Goal: Task Accomplishment & Management: Use online tool/utility

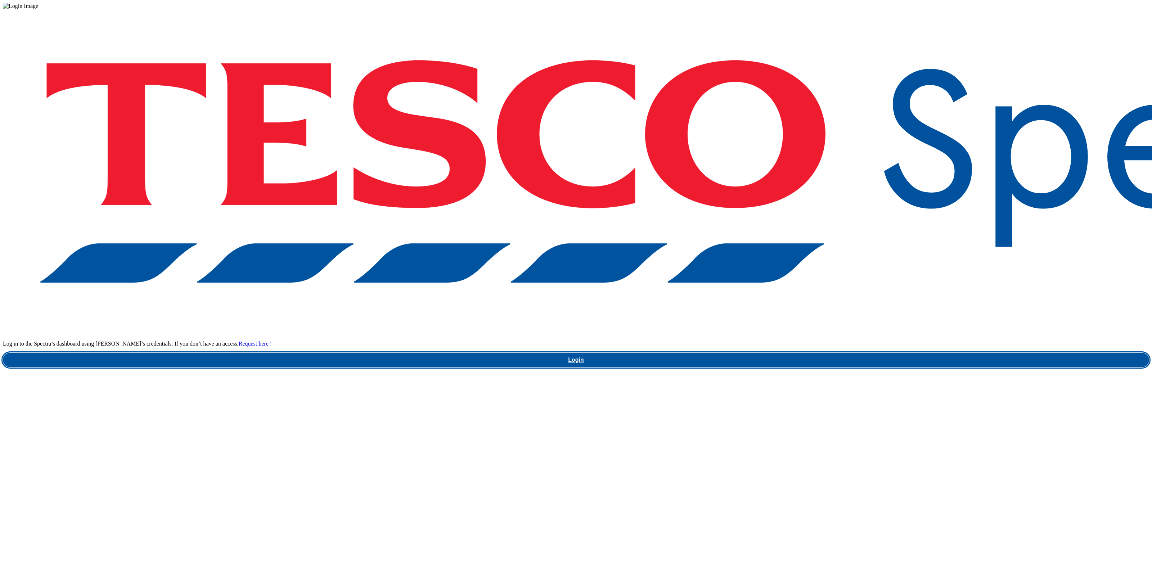
click at [850, 353] on link "Login" at bounding box center [576, 360] width 1146 height 14
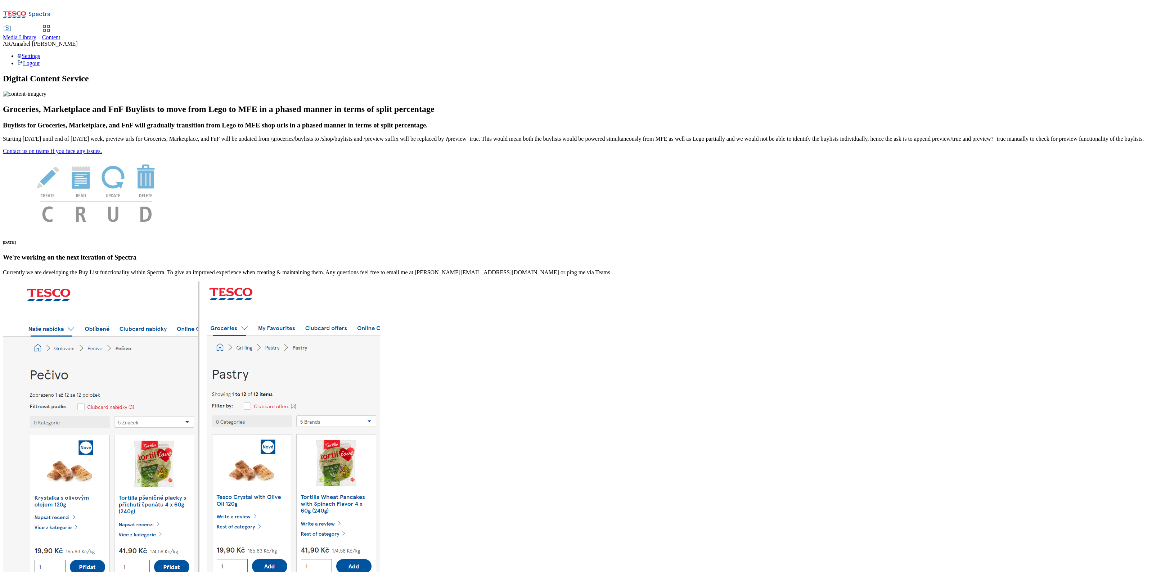
click at [60, 34] on span "Content" at bounding box center [51, 37] width 18 height 6
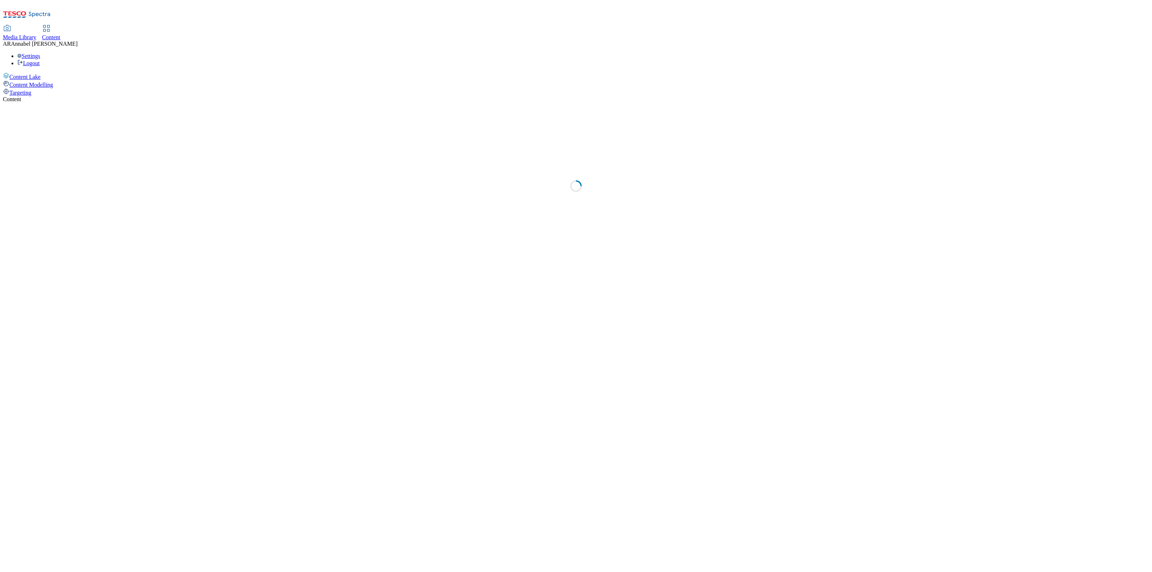
select select "ghs-[GEOGRAPHIC_DATA]"
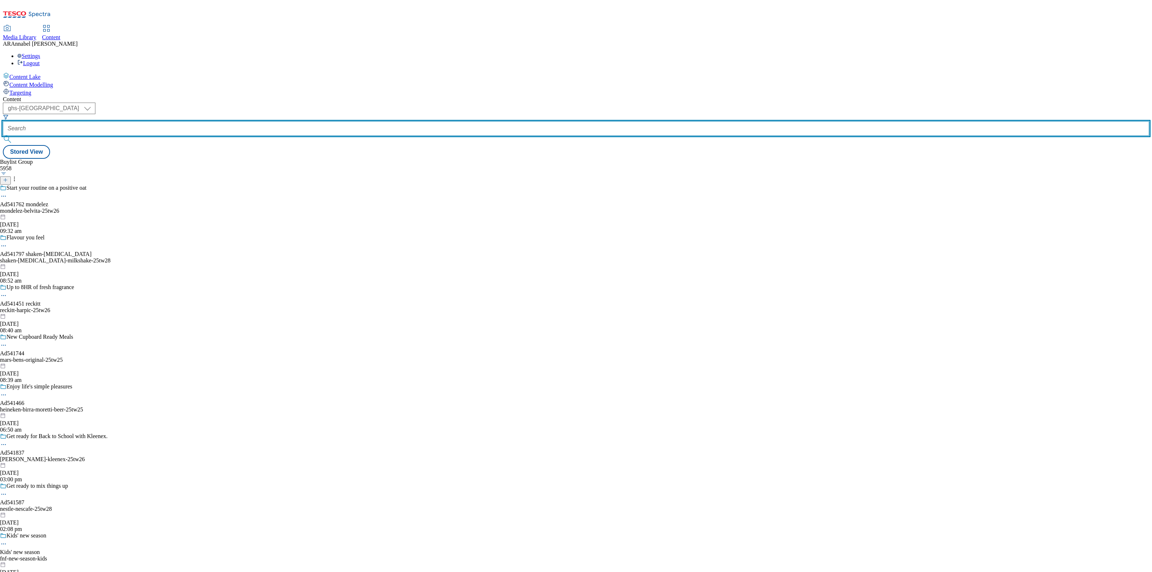
click at [177, 121] on input "text" at bounding box center [576, 128] width 1146 height 14
paste input "kelloggs-cheez-it-25tw25"
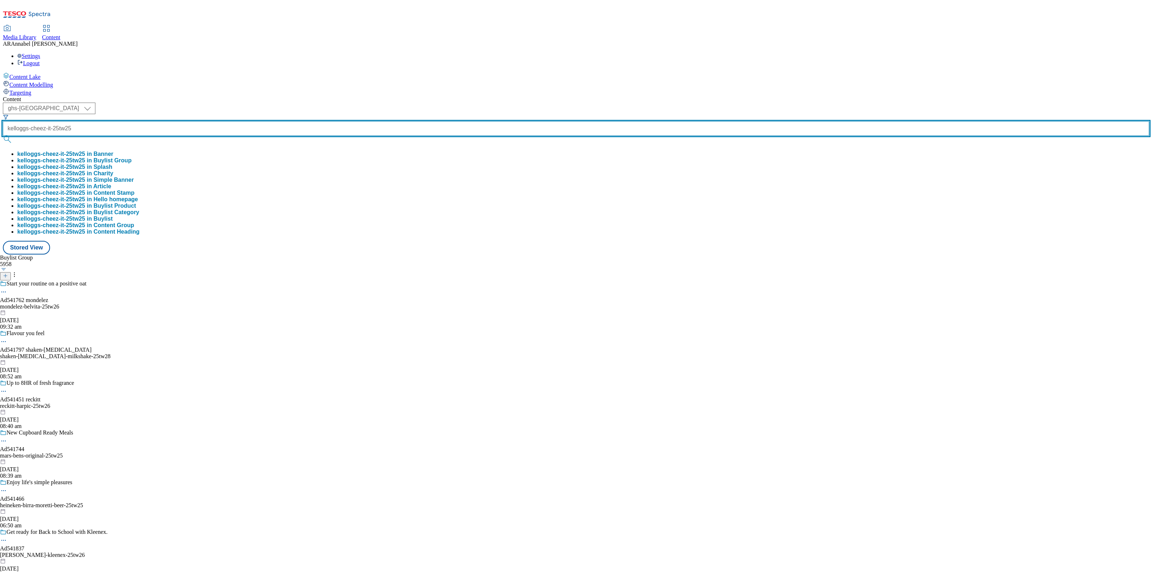
type input "kelloggs-cheez-it-25tw25"
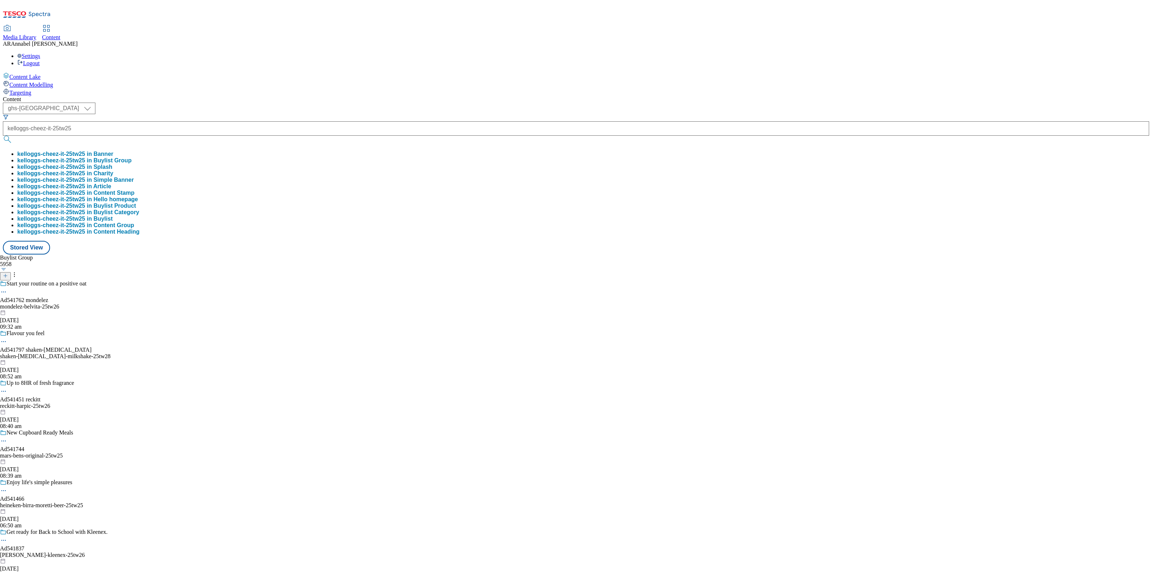
scroll to position [0, 0]
click at [131, 157] on button "kelloggs-cheez-it-25tw25 in Buylist Group" at bounding box center [74, 160] width 114 height 6
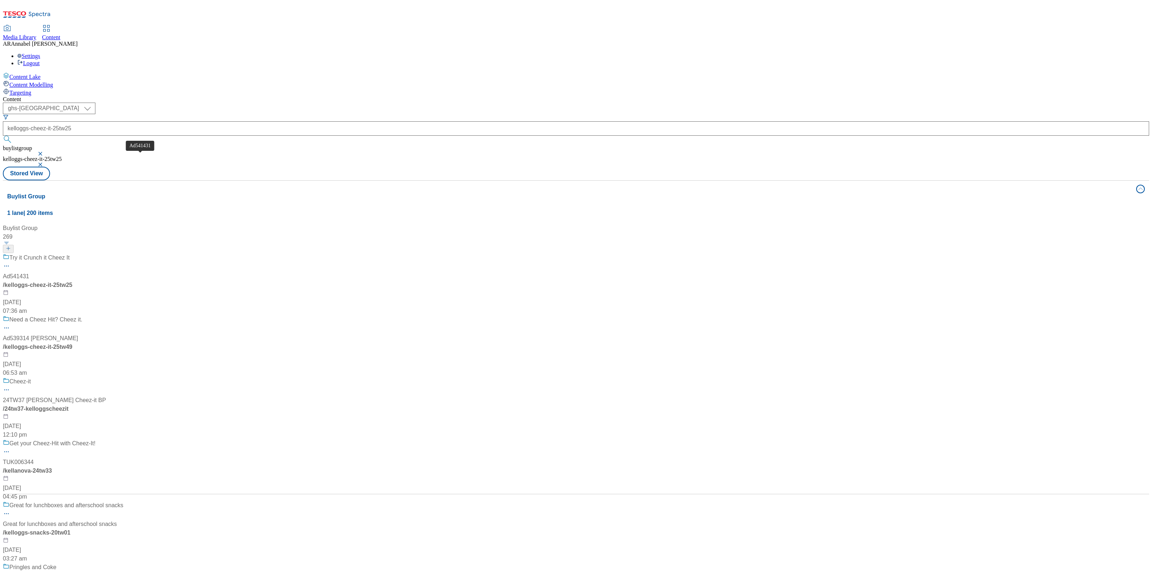
click at [146, 253] on div "Try it Crunch it Cheez It Ad541431 / kelloggs-cheez-it-25tw25 [DATE] 07:36 am" at bounding box center [75, 284] width 144 height 62
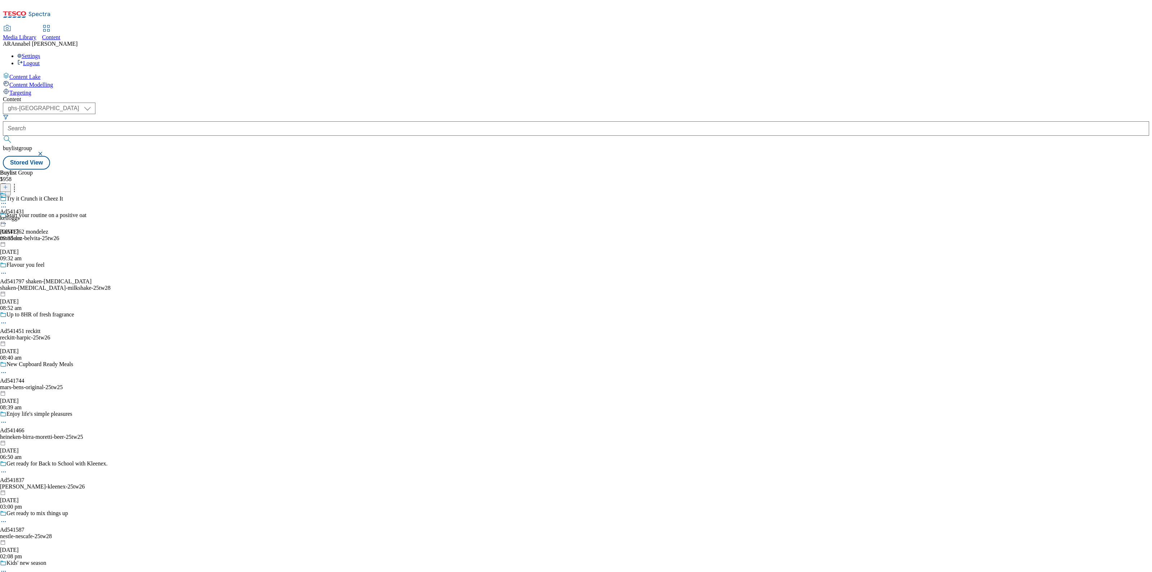
click at [24, 215] on div "kelloggs" at bounding box center [12, 218] width 24 height 6
click at [40, 192] on div "Kelloggs Ad541431 kelloggs-cheez-it [DATE] 09:30 am" at bounding box center [20, 217] width 40 height 50
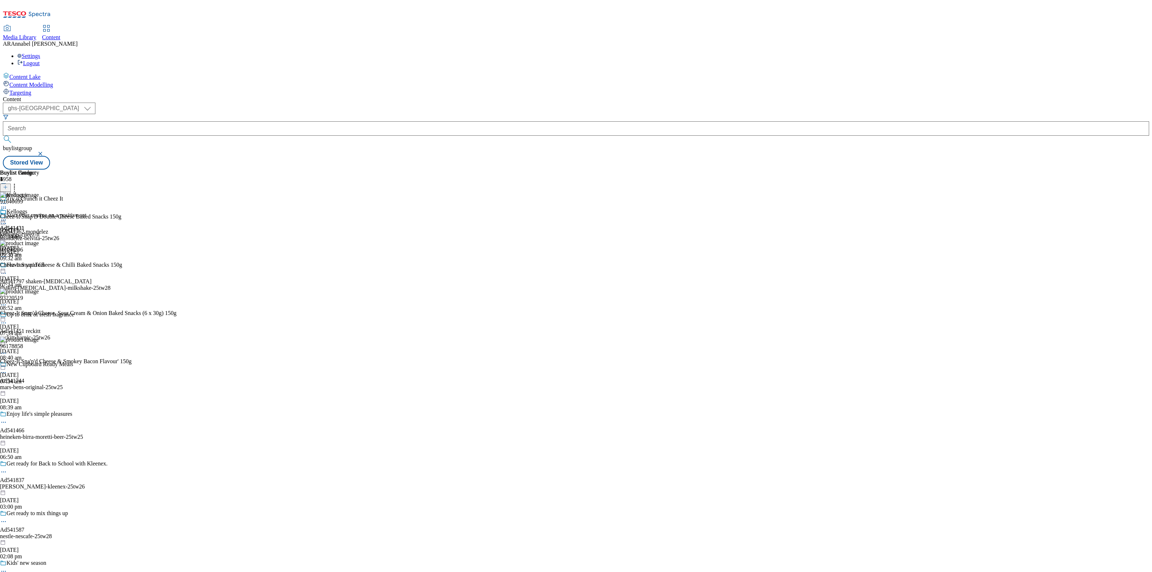
click at [18, 182] on icon at bounding box center [14, 185] width 7 height 7
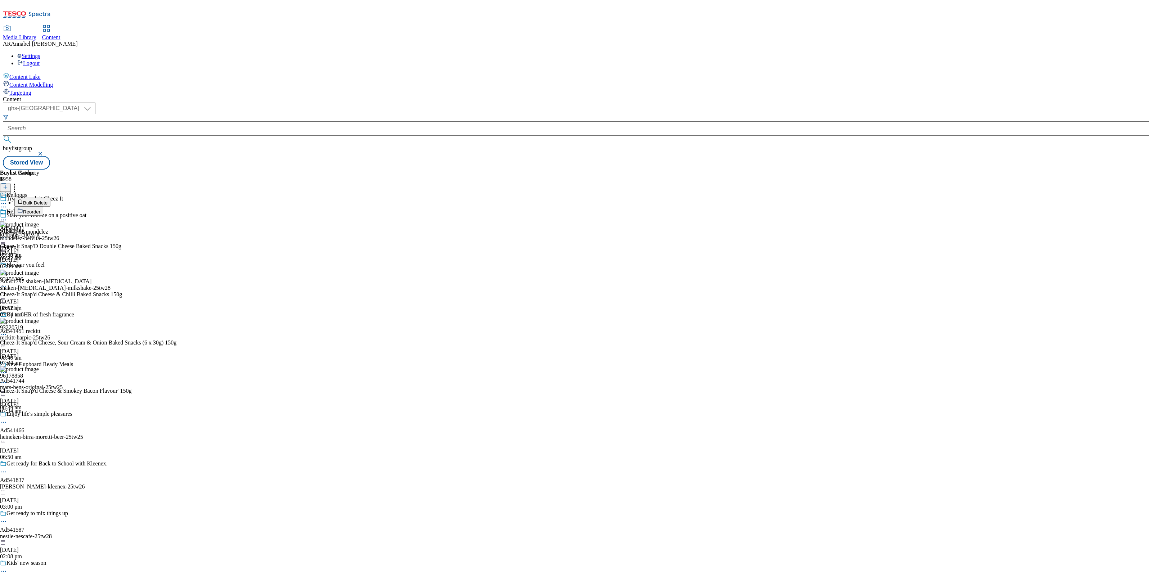
click at [7, 216] on icon at bounding box center [3, 219] width 7 height 7
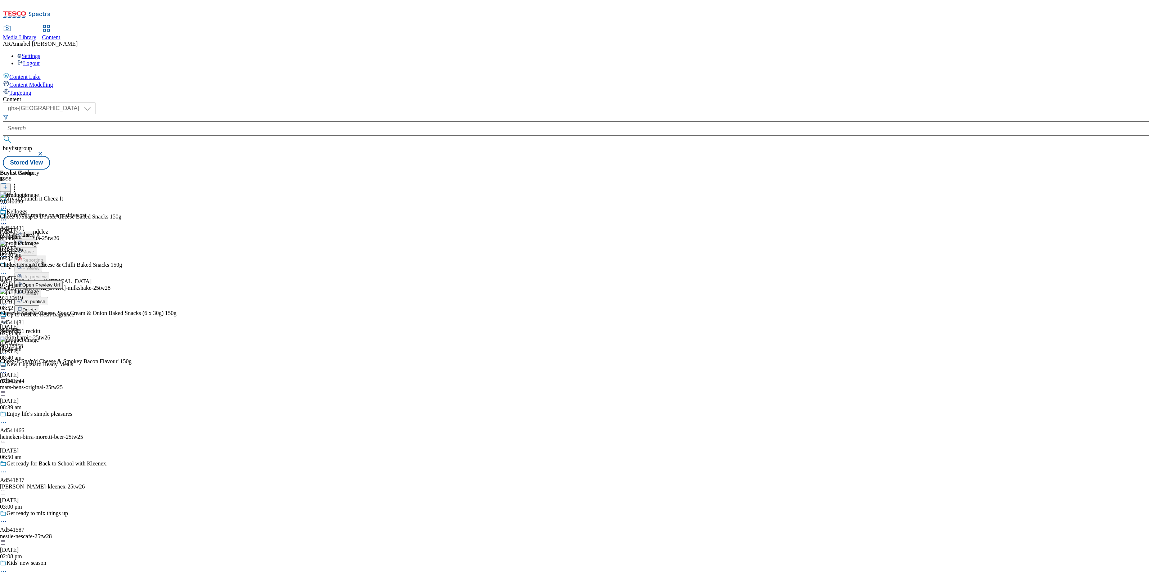
click at [45, 299] on span "Un-publish" at bounding box center [33, 301] width 23 height 5
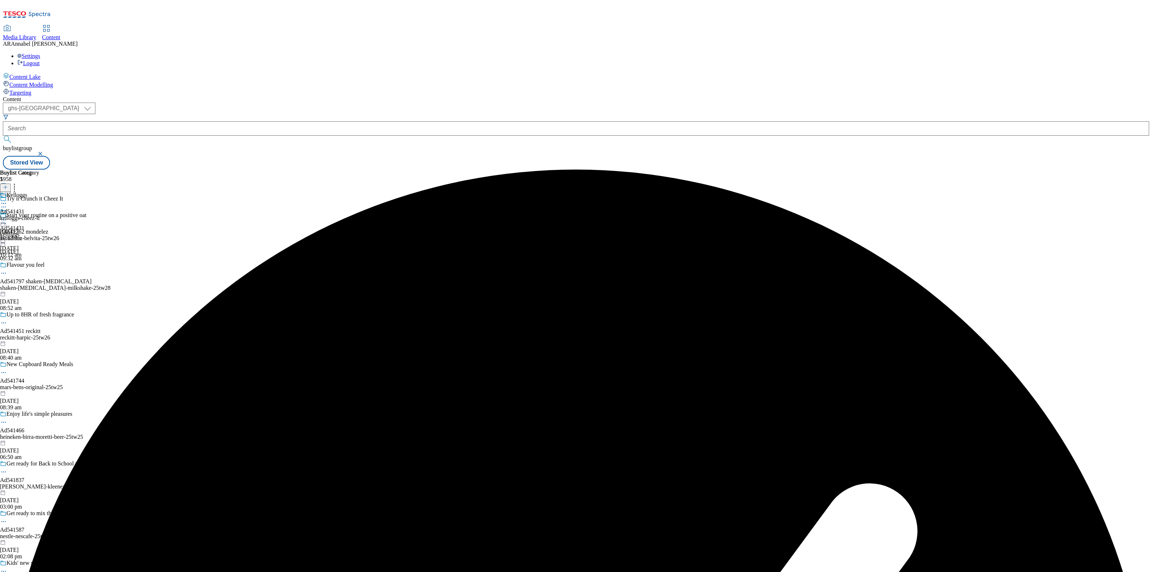
click at [7, 216] on icon at bounding box center [3, 219] width 7 height 7
click at [46, 274] on span "Un-preview" at bounding box center [34, 276] width 24 height 5
click at [40, 215] on div "kelloggs-cheez-it" at bounding box center [20, 218] width 40 height 6
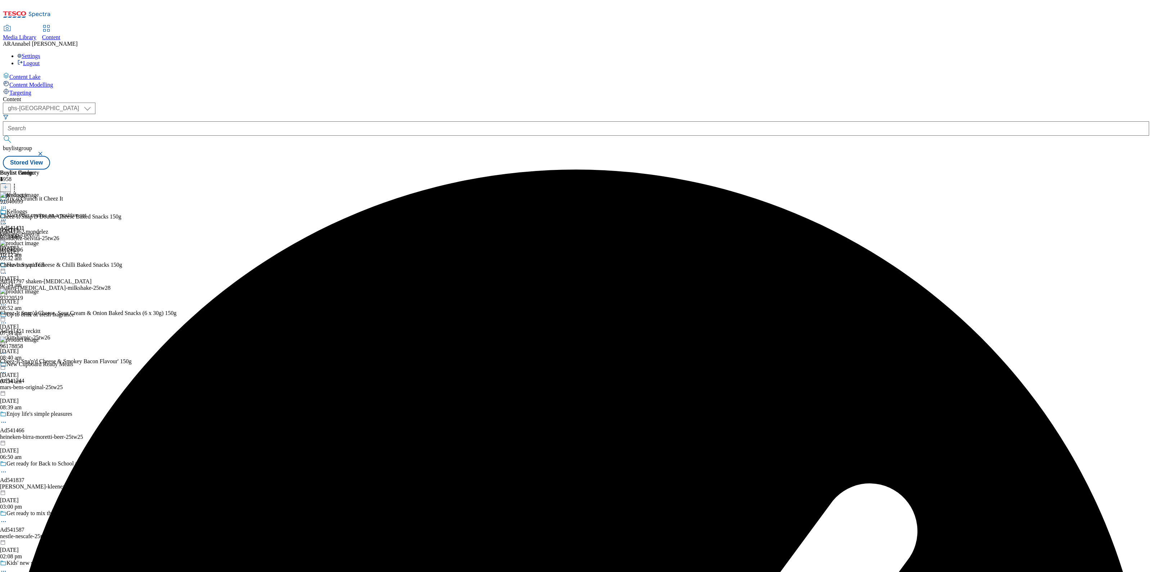
click at [18, 182] on icon at bounding box center [14, 185] width 7 height 7
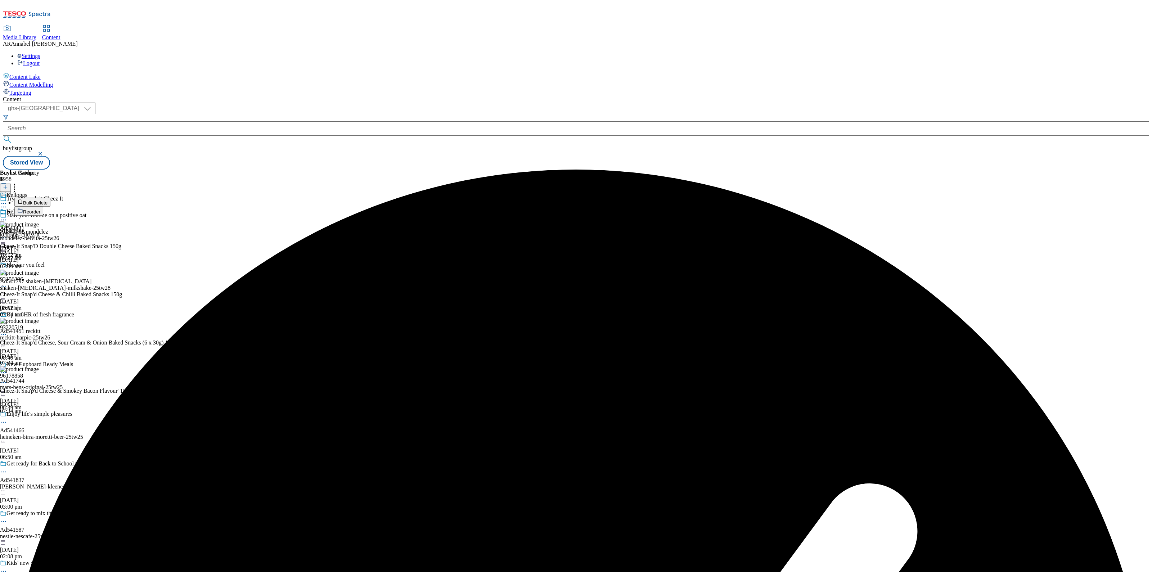
click at [40, 209] on span "Reorder" at bounding box center [31, 211] width 17 height 5
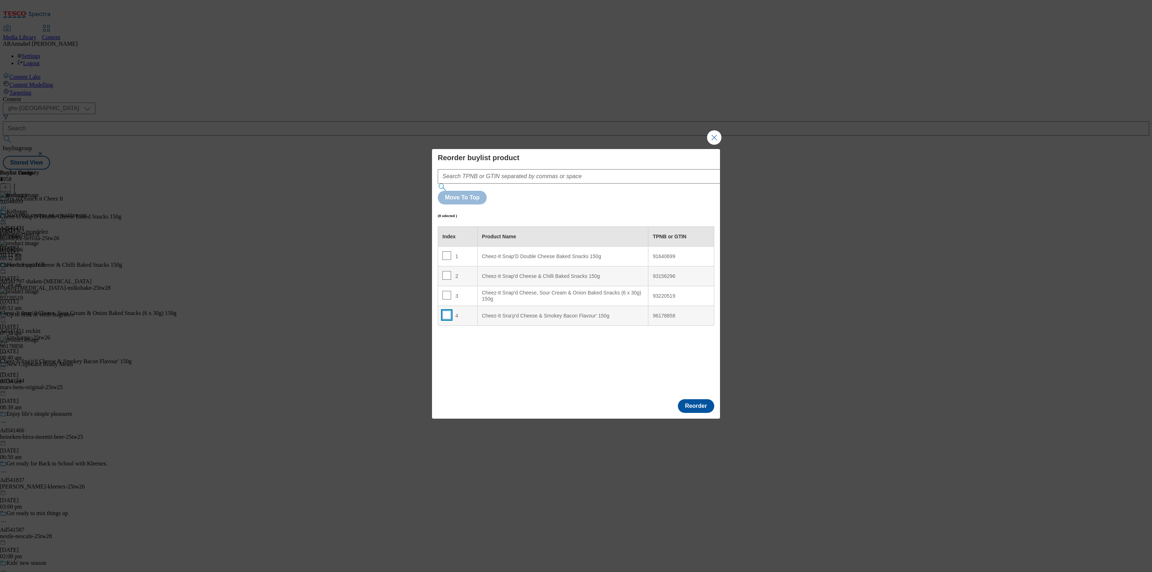
click at [443, 311] on input "Modal" at bounding box center [446, 315] width 9 height 9
checkbox input "true"
click at [484, 253] on div "Cheez-It Snap'D Double Cheese Baked Snacks 150g" at bounding box center [563, 256] width 162 height 6
click at [701, 399] on button "Reorder" at bounding box center [696, 406] width 36 height 14
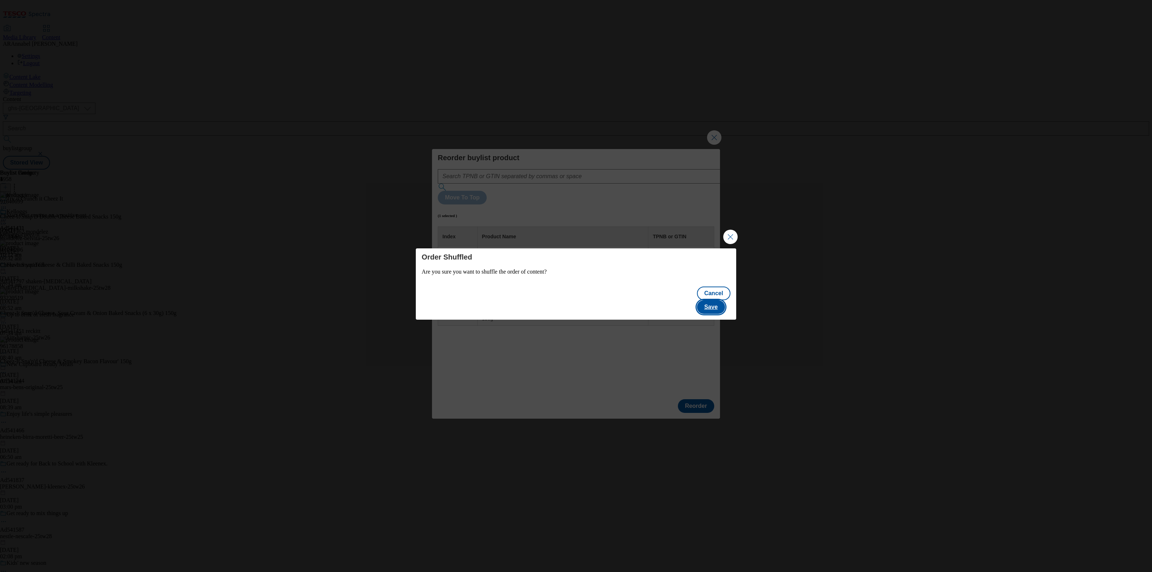
click at [721, 303] on button "Save" at bounding box center [711, 307] width 28 height 14
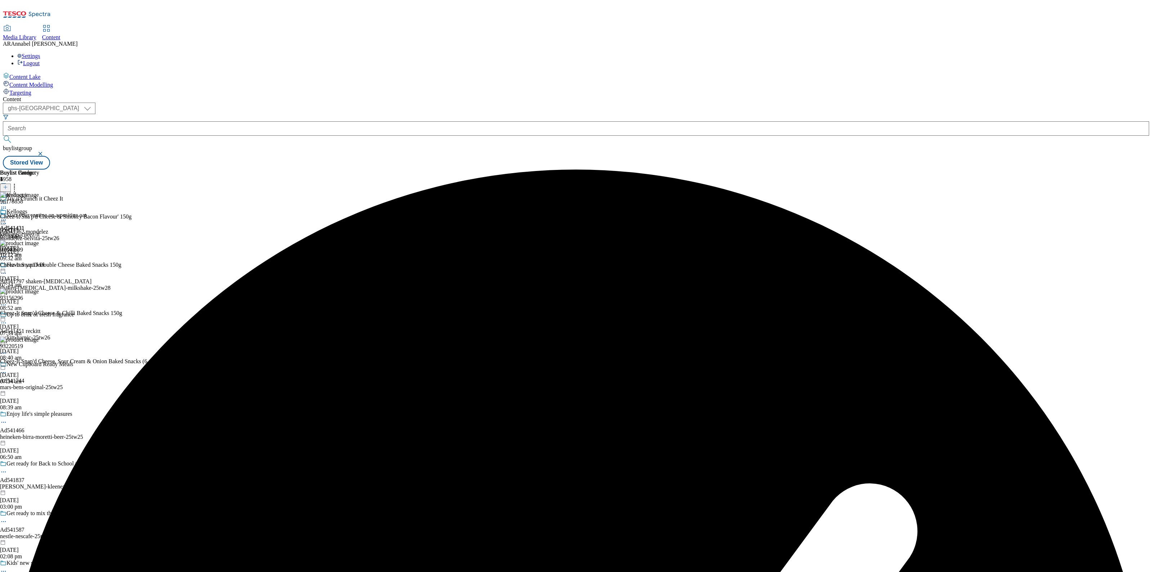
click at [7, 216] on icon at bounding box center [3, 219] width 7 height 7
click at [42, 264] on button "Preview" at bounding box center [28, 268] width 28 height 8
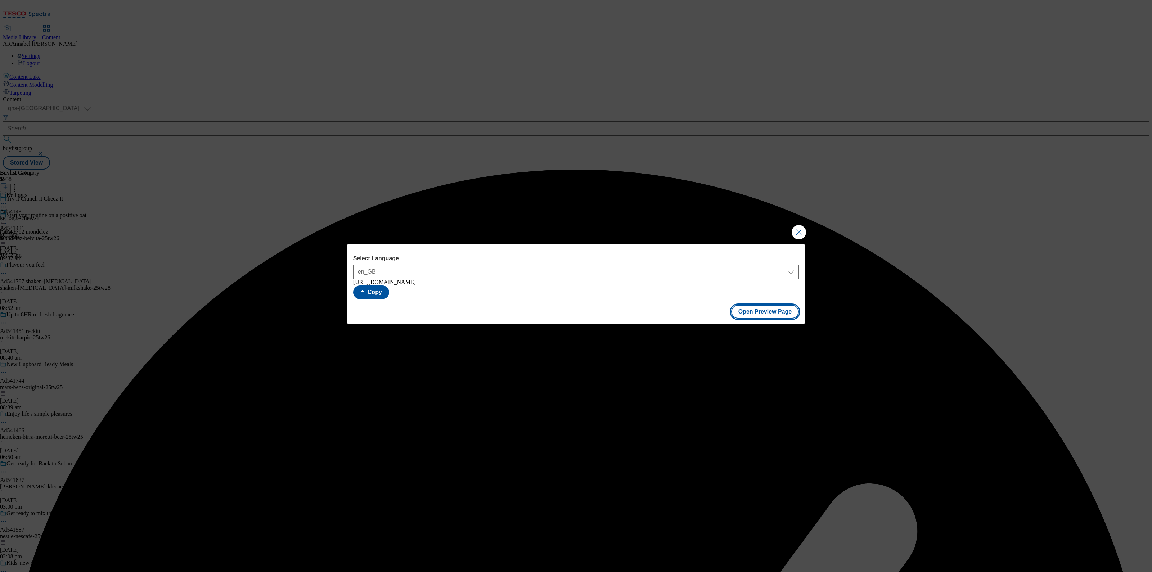
click at [759, 315] on button "Open Preview Page" at bounding box center [765, 312] width 68 height 14
click at [802, 226] on button "Close Modal" at bounding box center [798, 232] width 14 height 14
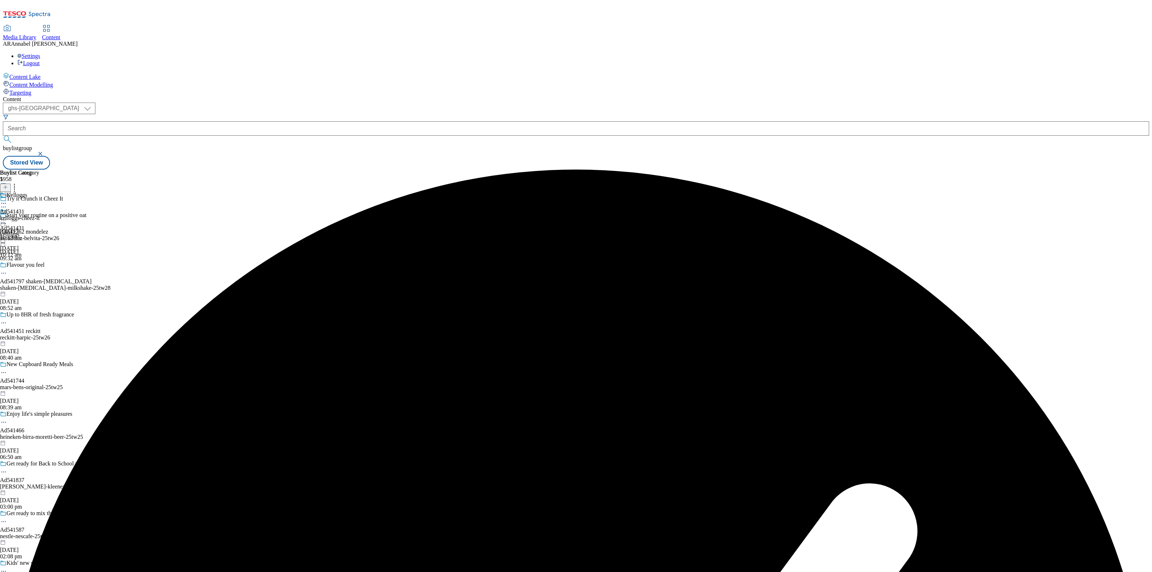
click at [7, 216] on icon at bounding box center [3, 219] width 7 height 7
click at [38, 290] on span "Publish" at bounding box center [30, 292] width 16 height 5
